Goal: Transaction & Acquisition: Purchase product/service

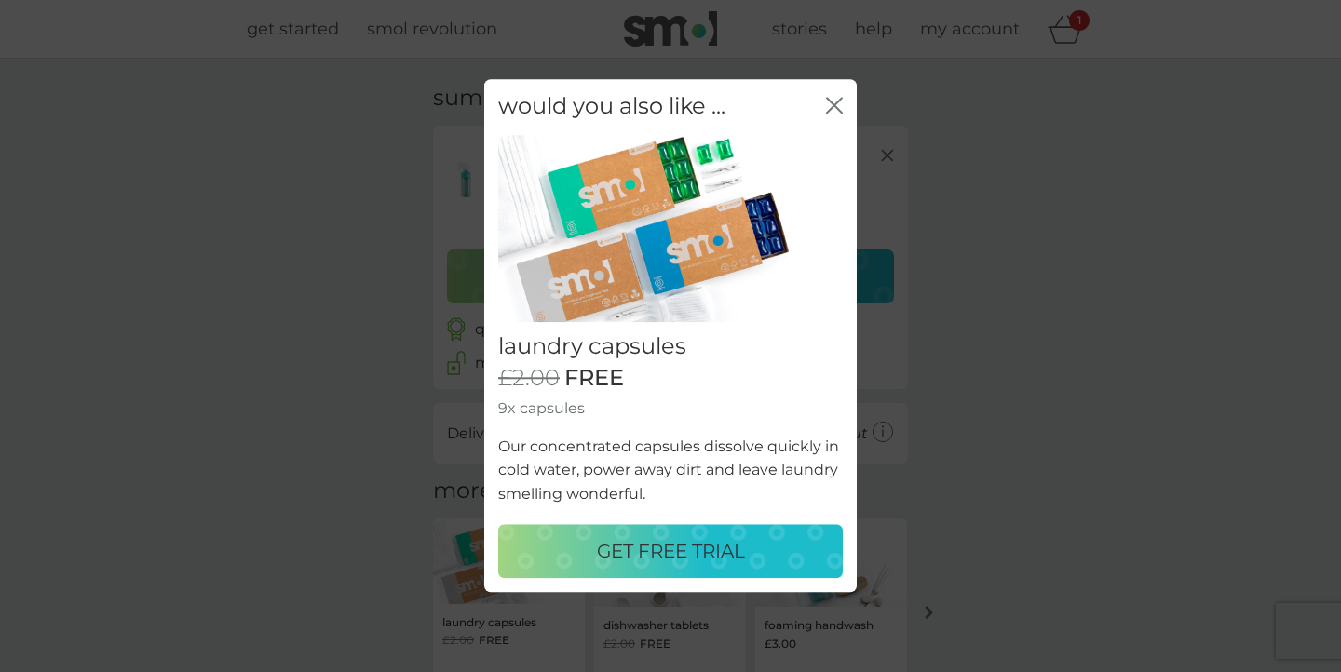
click at [836, 102] on icon "close" at bounding box center [837, 105] width 7 height 15
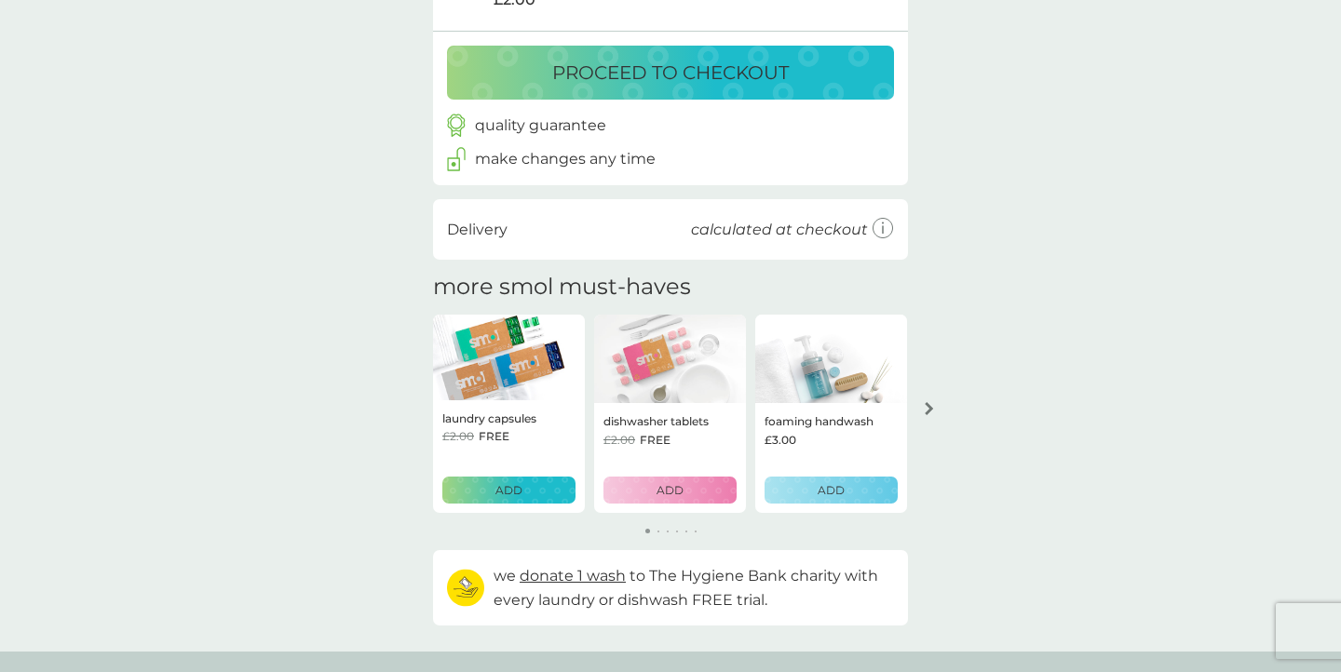
scroll to position [209, 0]
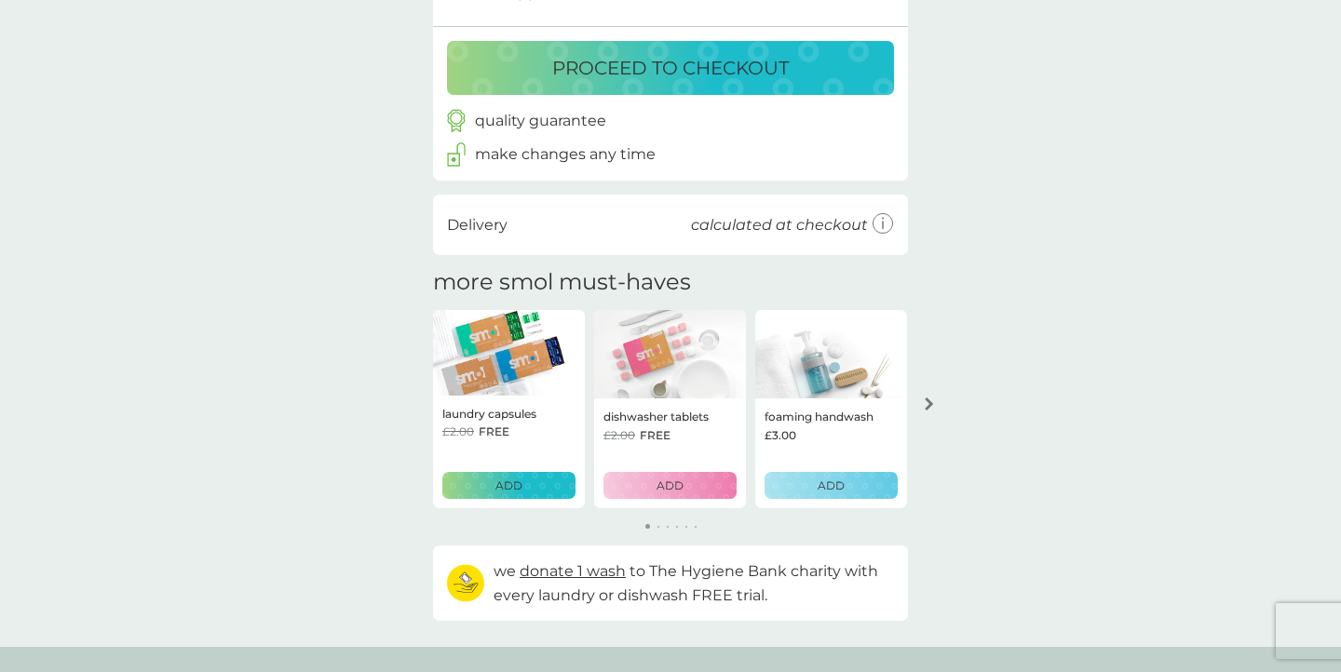
click at [838, 483] on p "ADD" at bounding box center [831, 486] width 27 height 18
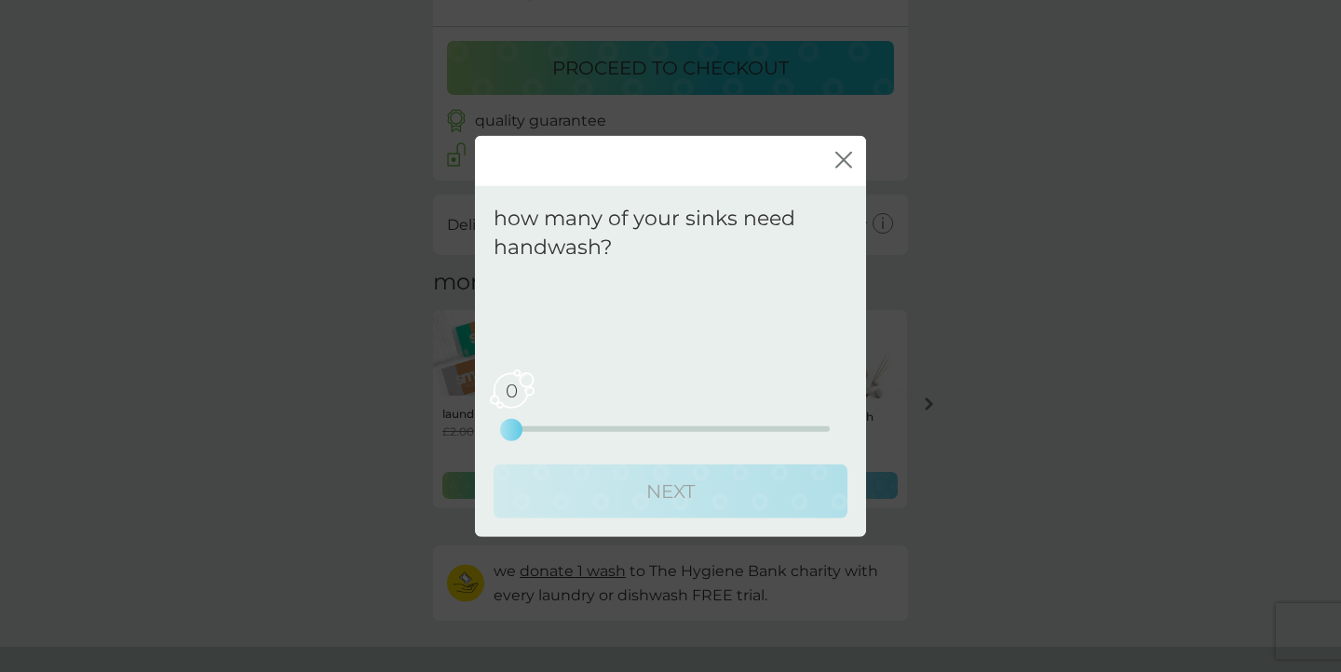
drag, startPoint x: 514, startPoint y: 431, endPoint x: 527, endPoint y: 431, distance: 13.0
click at [527, 431] on div "0 0 2.5 5" at bounding box center [670, 402] width 318 height 75
click at [838, 157] on icon "close" at bounding box center [843, 159] width 17 height 17
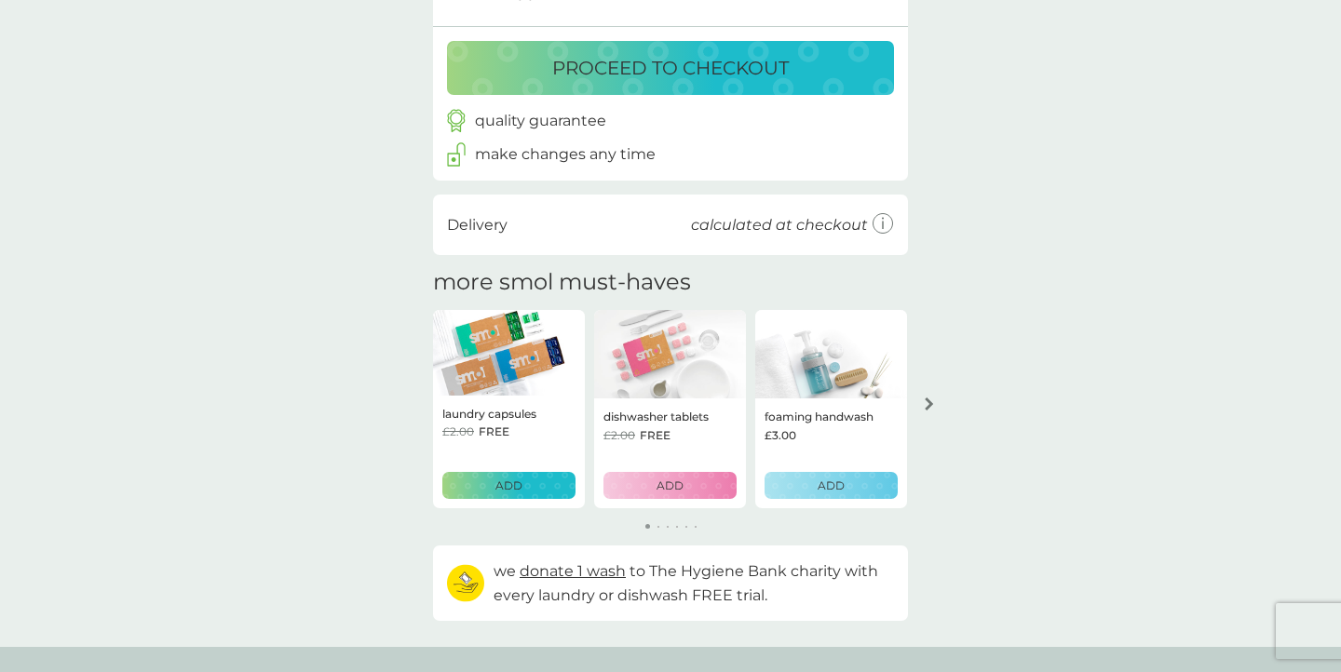
click at [833, 480] on p "ADD" at bounding box center [831, 486] width 27 height 18
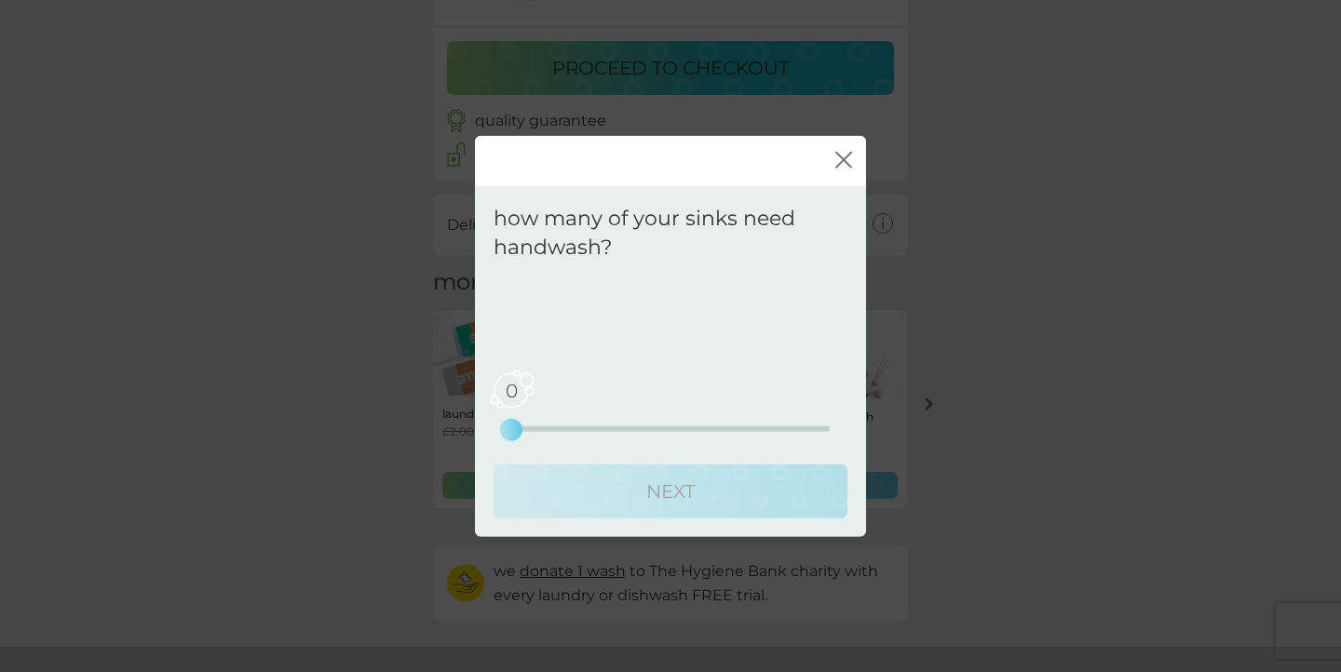
click at [510, 428] on div "0" at bounding box center [511, 429] width 7 height 7
click at [511, 393] on span "0" at bounding box center [511, 390] width 47 height 47
drag, startPoint x: 514, startPoint y: 428, endPoint x: 578, endPoint y: 422, distance: 64.6
click at [578, 426] on div "1" at bounding box center [574, 429] width 7 height 7
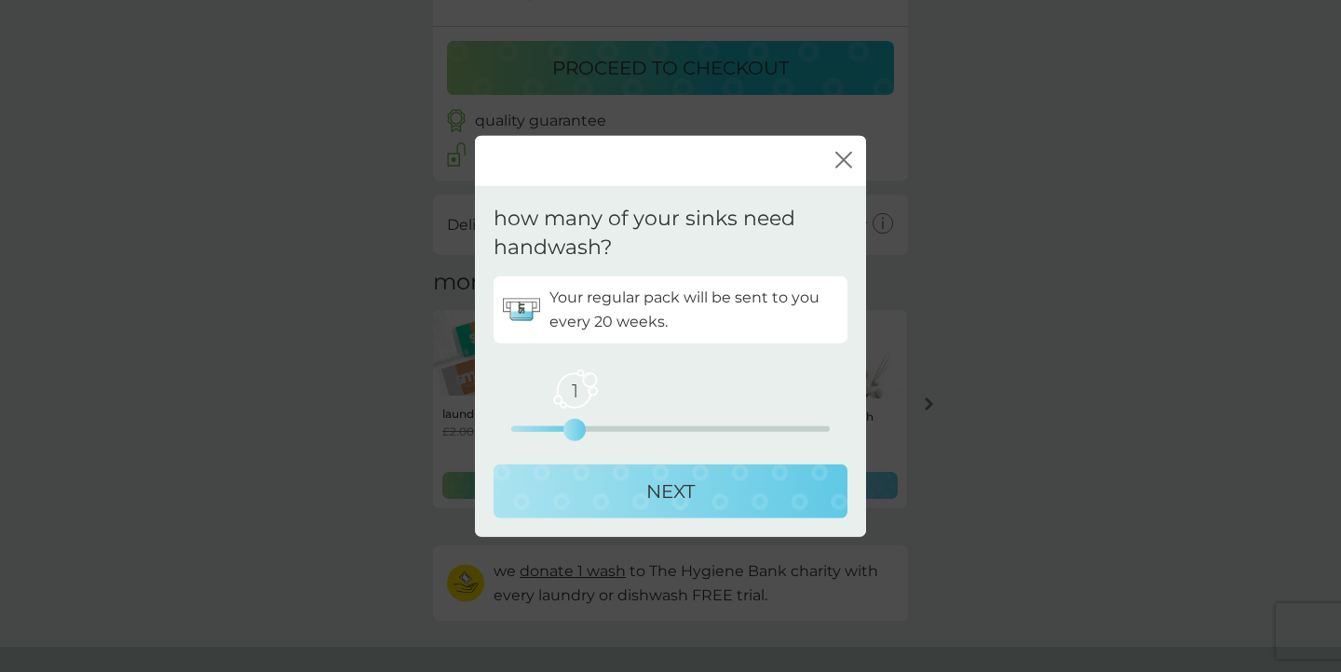
click at [691, 490] on p "NEXT" at bounding box center [670, 491] width 48 height 30
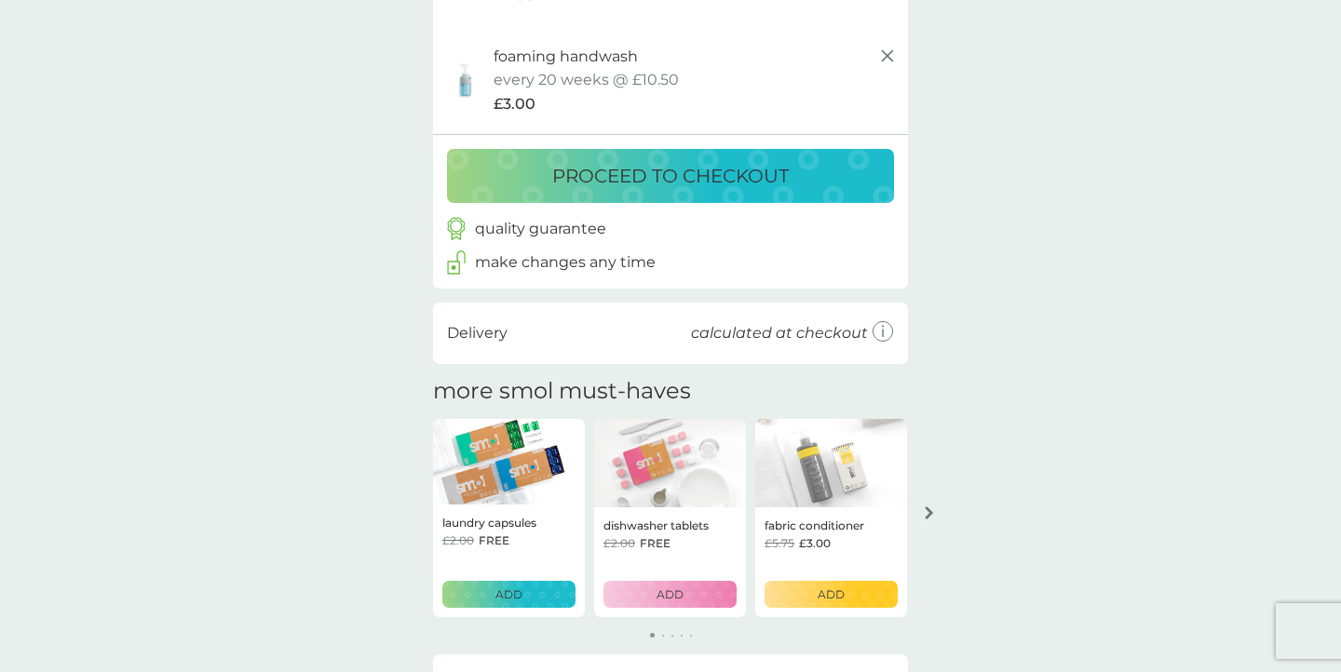
click at [930, 511] on icon "arrow right" at bounding box center [929, 513] width 8 height 13
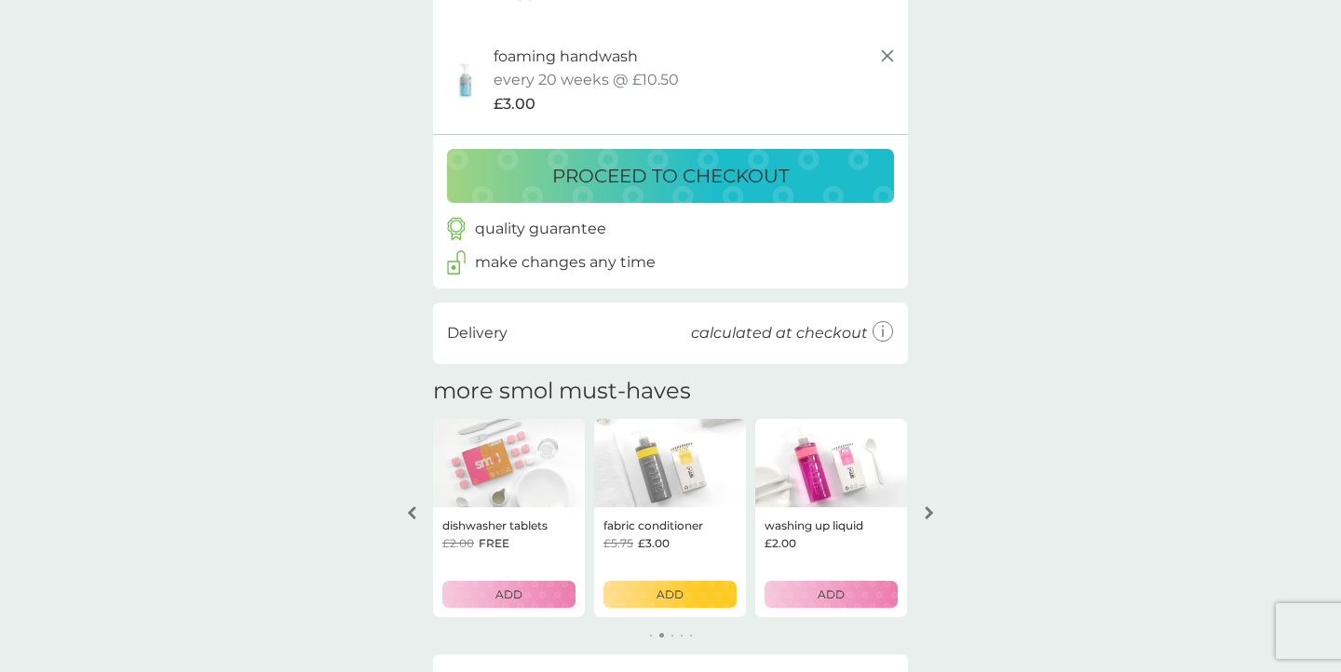
click at [930, 511] on icon "arrow right" at bounding box center [929, 513] width 8 height 13
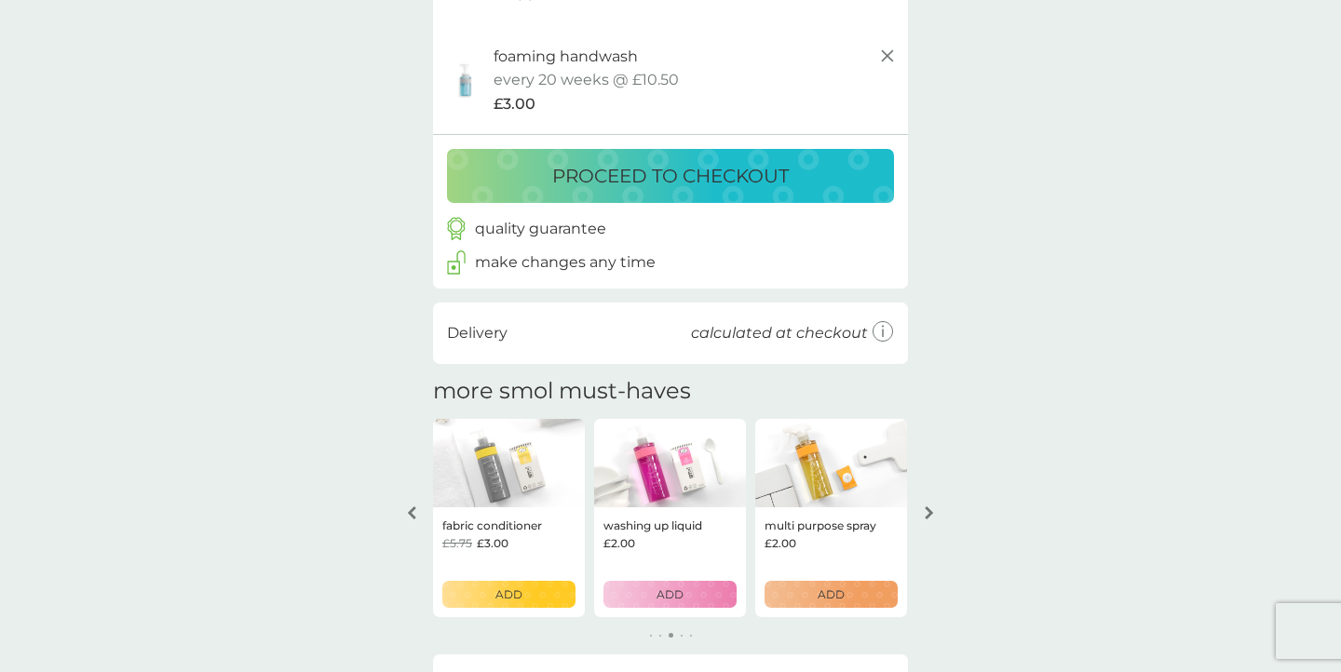
click at [930, 511] on icon "arrow right" at bounding box center [929, 513] width 8 height 13
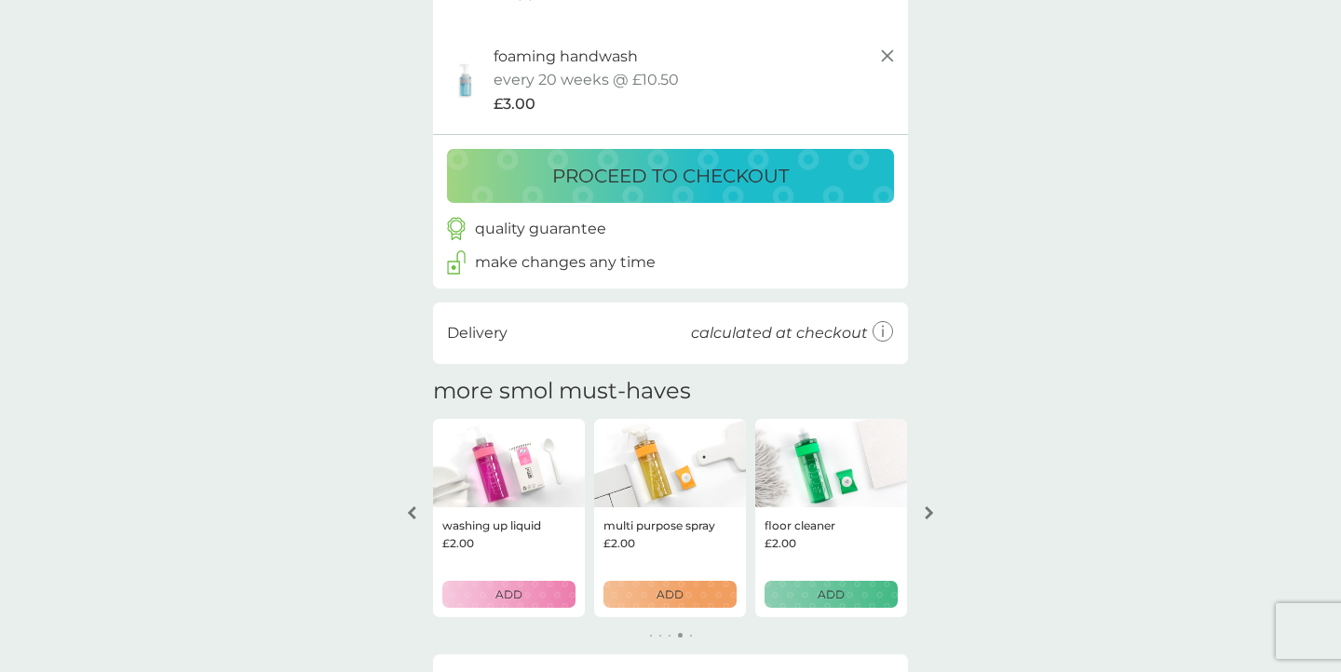
click at [822, 601] on p "ADD" at bounding box center [831, 595] width 27 height 18
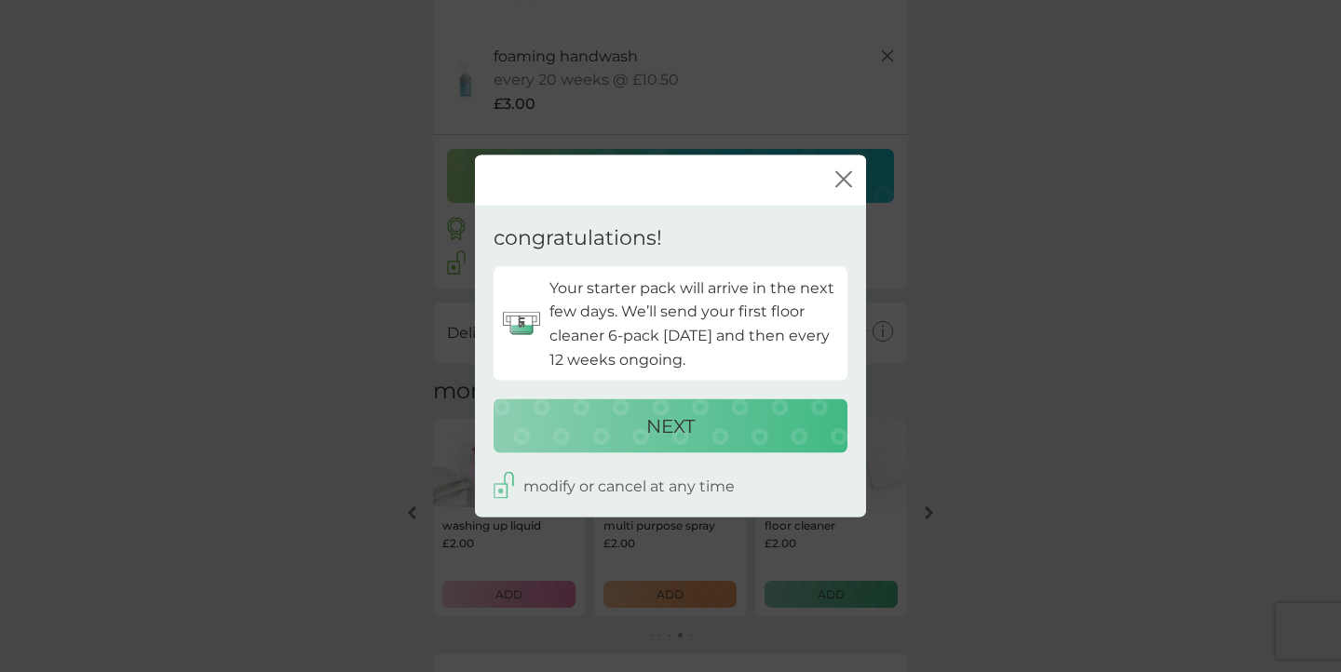
click at [732, 421] on div "NEXT" at bounding box center [670, 427] width 317 height 30
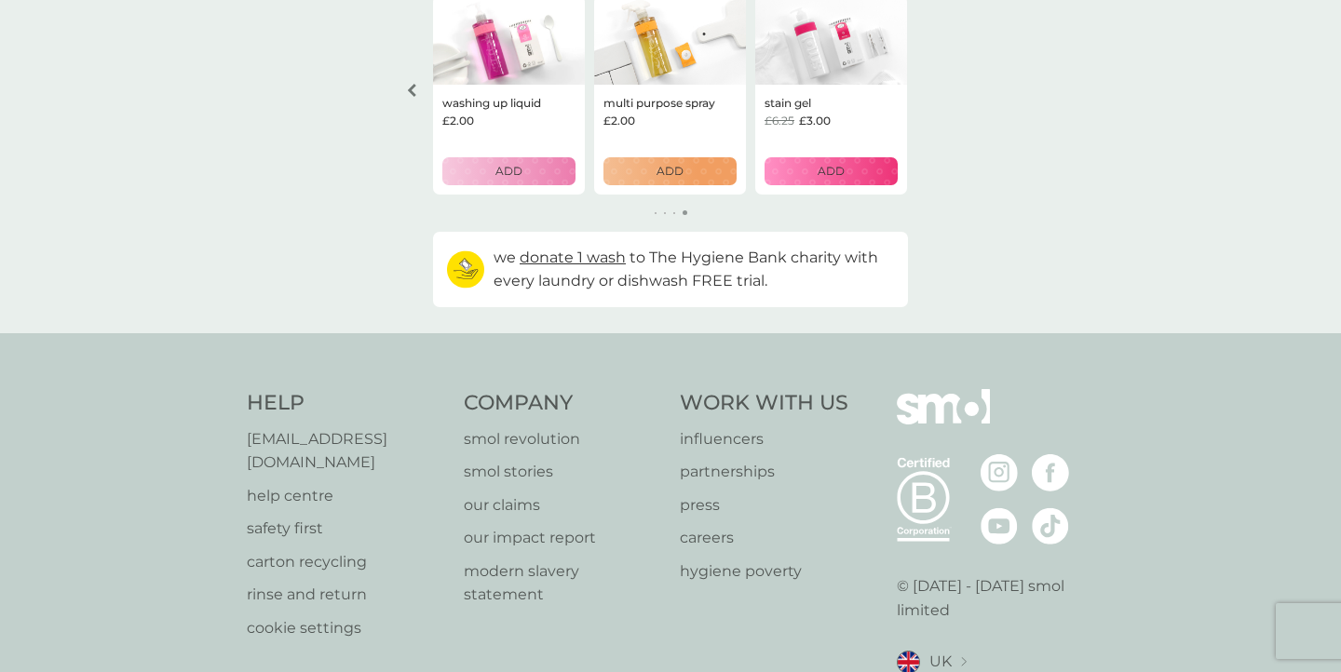
scroll to position [819, 0]
